Goal: Find specific page/section: Find specific page/section

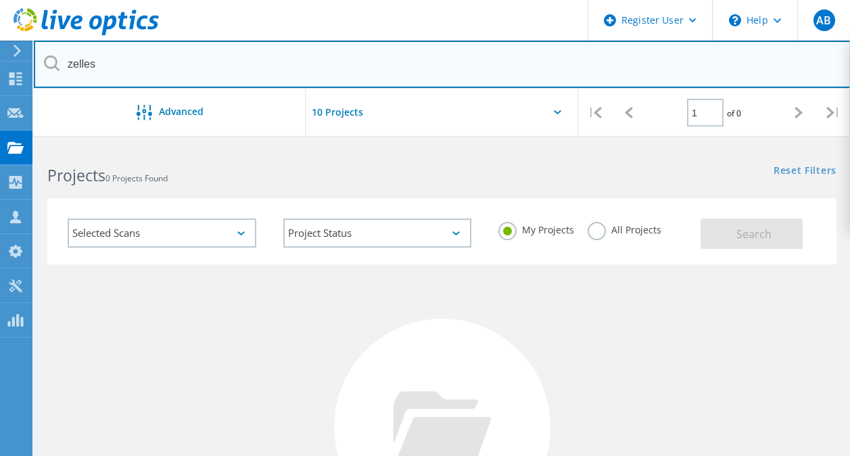
click at [282, 65] on input "zelles" at bounding box center [442, 64] width 817 height 47
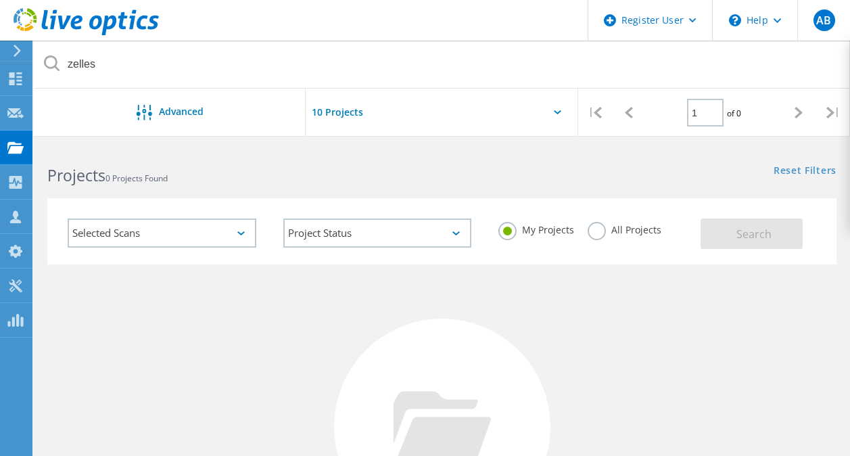
click at [597, 235] on label "All Projects" at bounding box center [625, 228] width 74 height 13
click at [0, 0] on input "All Projects" at bounding box center [0, 0] width 0 height 0
click at [742, 226] on button "Search" at bounding box center [751, 233] width 102 height 30
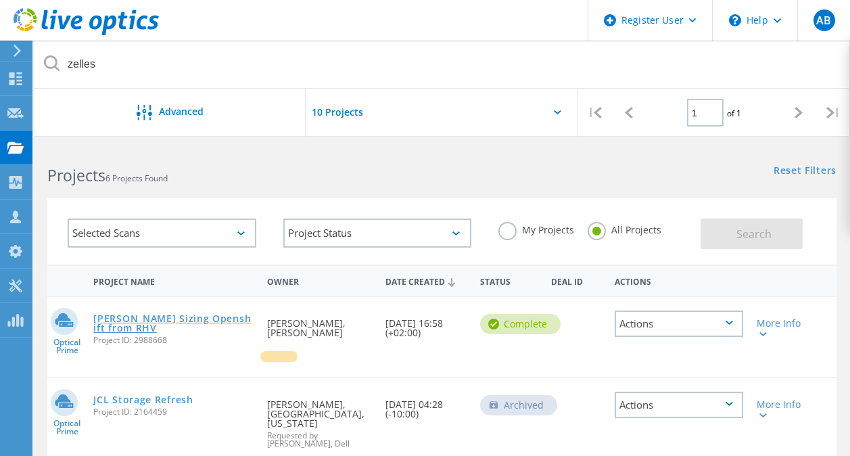
click at [201, 320] on link "[PERSON_NAME] Sizing Openshift from RHV" at bounding box center [173, 323] width 160 height 19
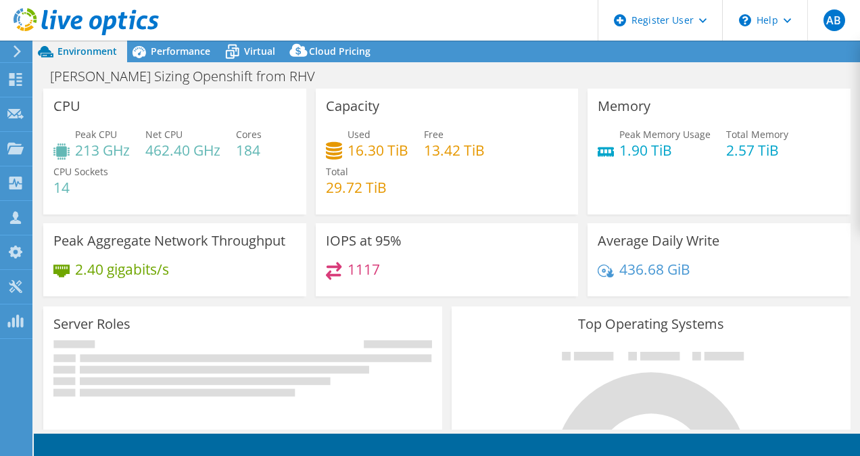
select select "USD"
select select "EUFrankfurt"
